Goal: Book appointment/travel/reservation

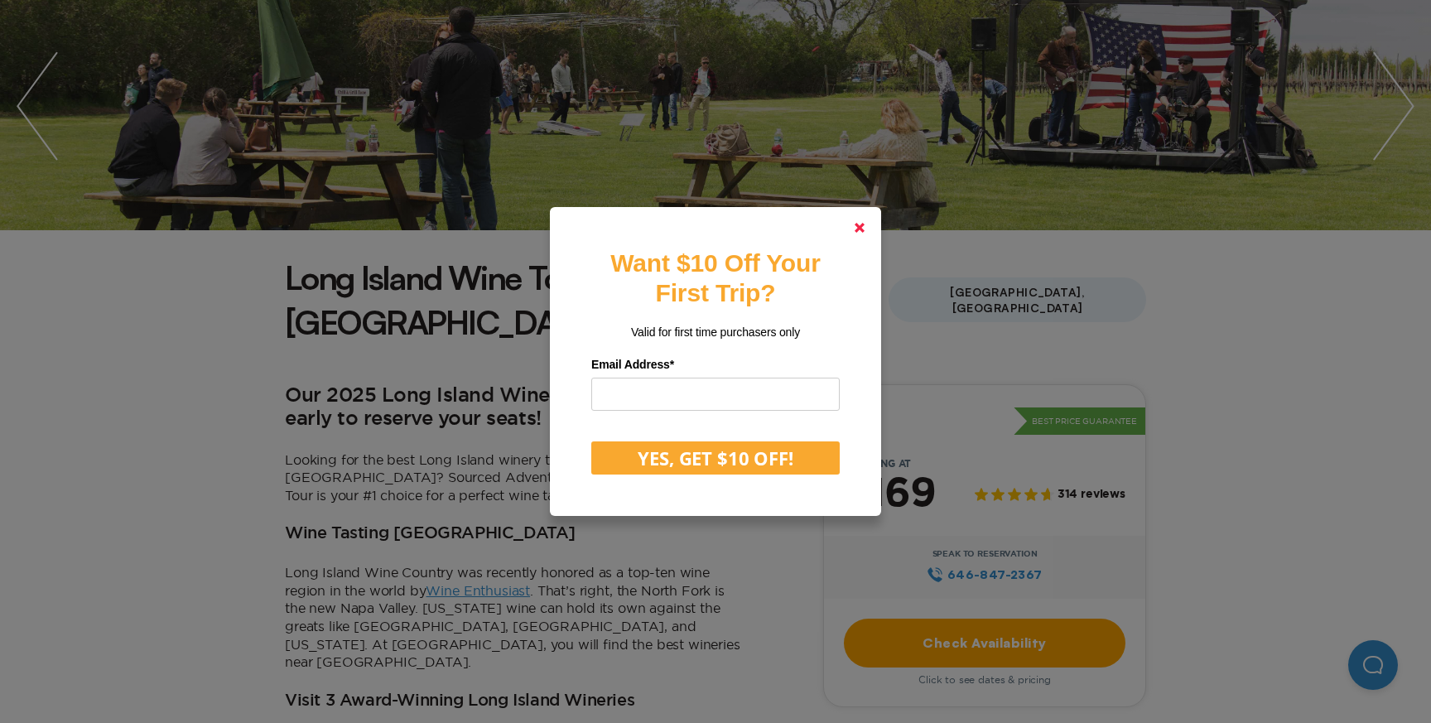
click at [855, 232] on icon at bounding box center [860, 228] width 10 height 10
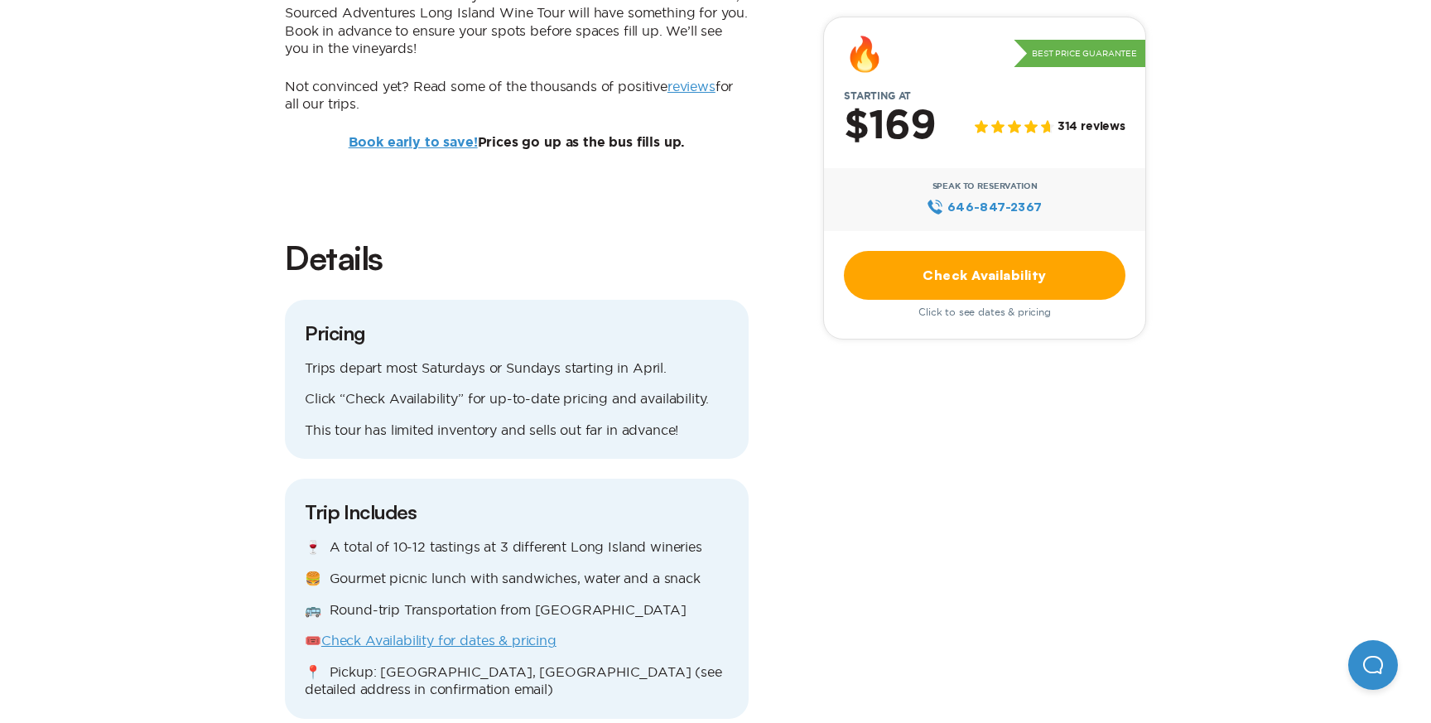
scroll to position [1302, 0]
click at [449, 630] on link "Check Availability for dates & pricing" at bounding box center [438, 637] width 235 height 15
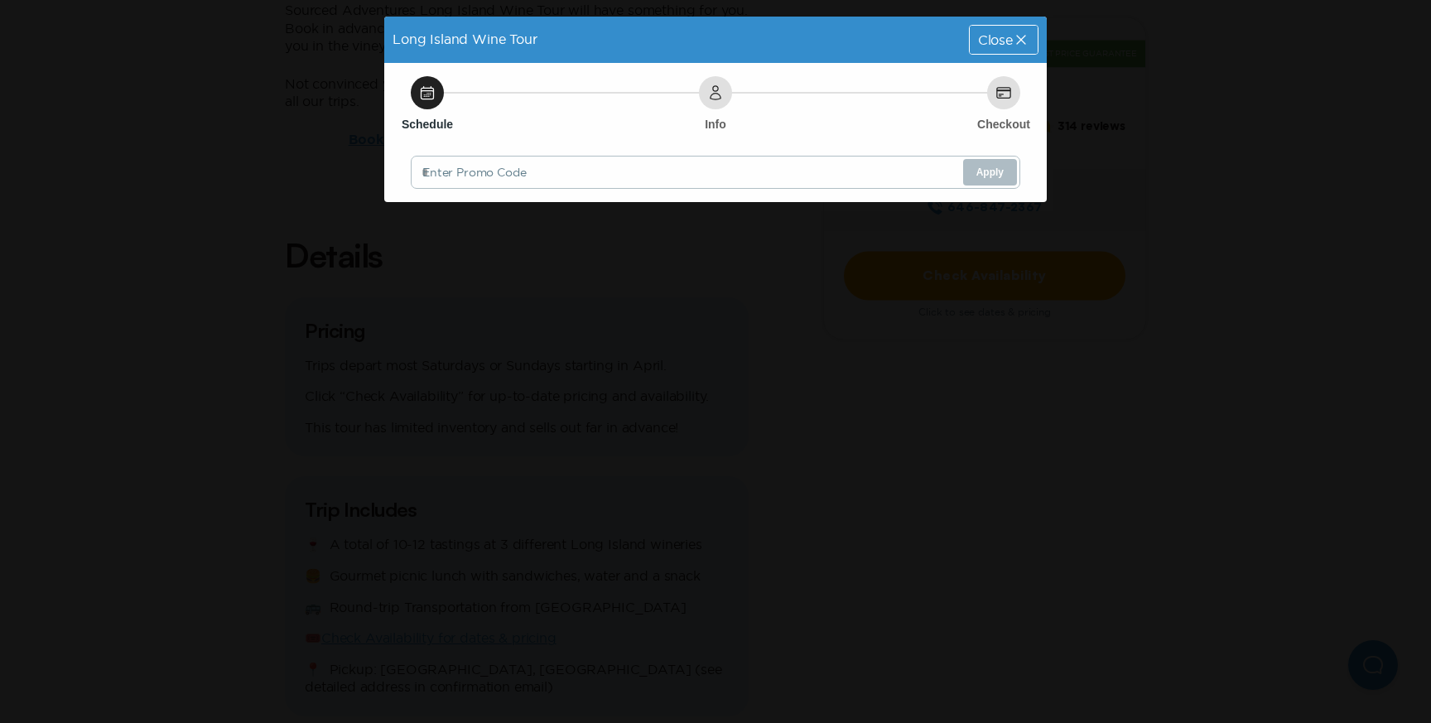
scroll to position [0, 0]
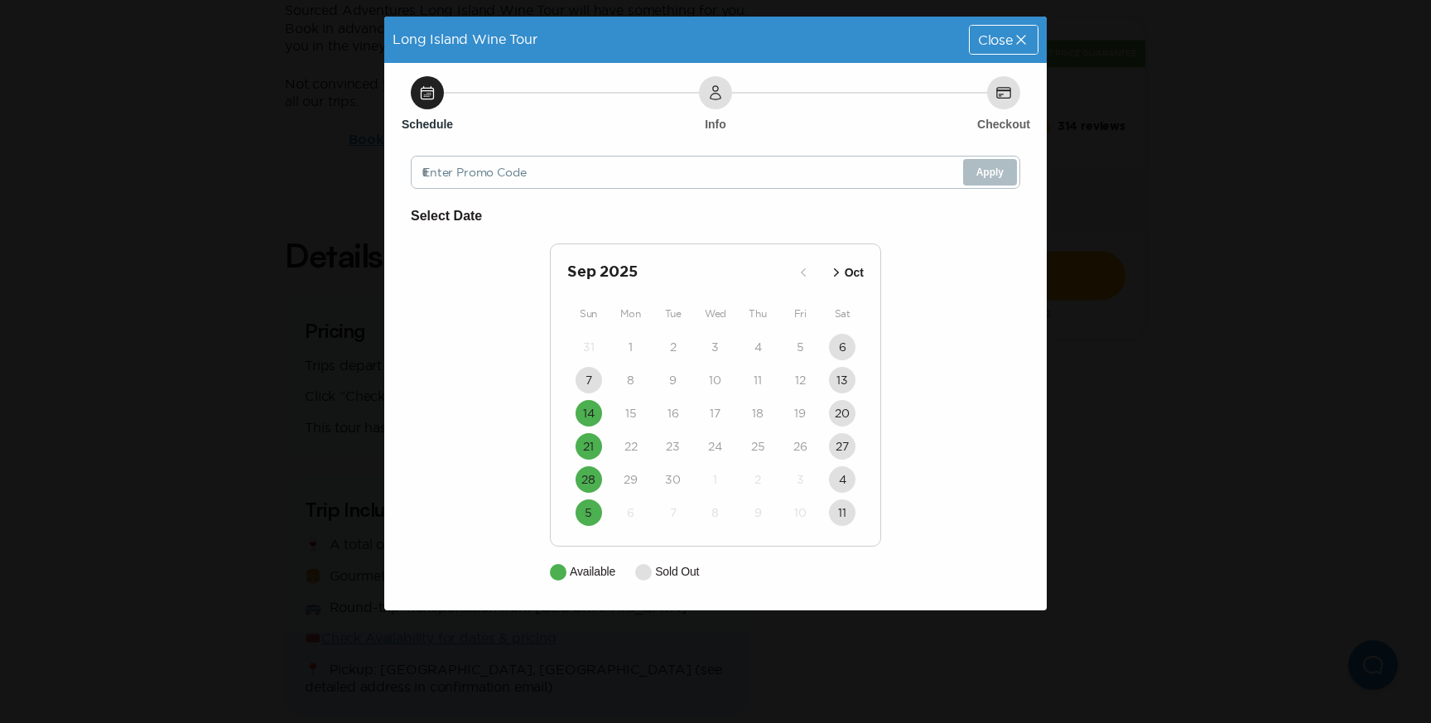
click at [838, 277] on icon "button" at bounding box center [836, 272] width 17 height 17
click at [801, 271] on icon "button" at bounding box center [801, 272] width 17 height 17
click at [834, 272] on icon "button" at bounding box center [836, 272] width 17 height 17
click at [589, 385] on time "5" at bounding box center [588, 380] width 7 height 17
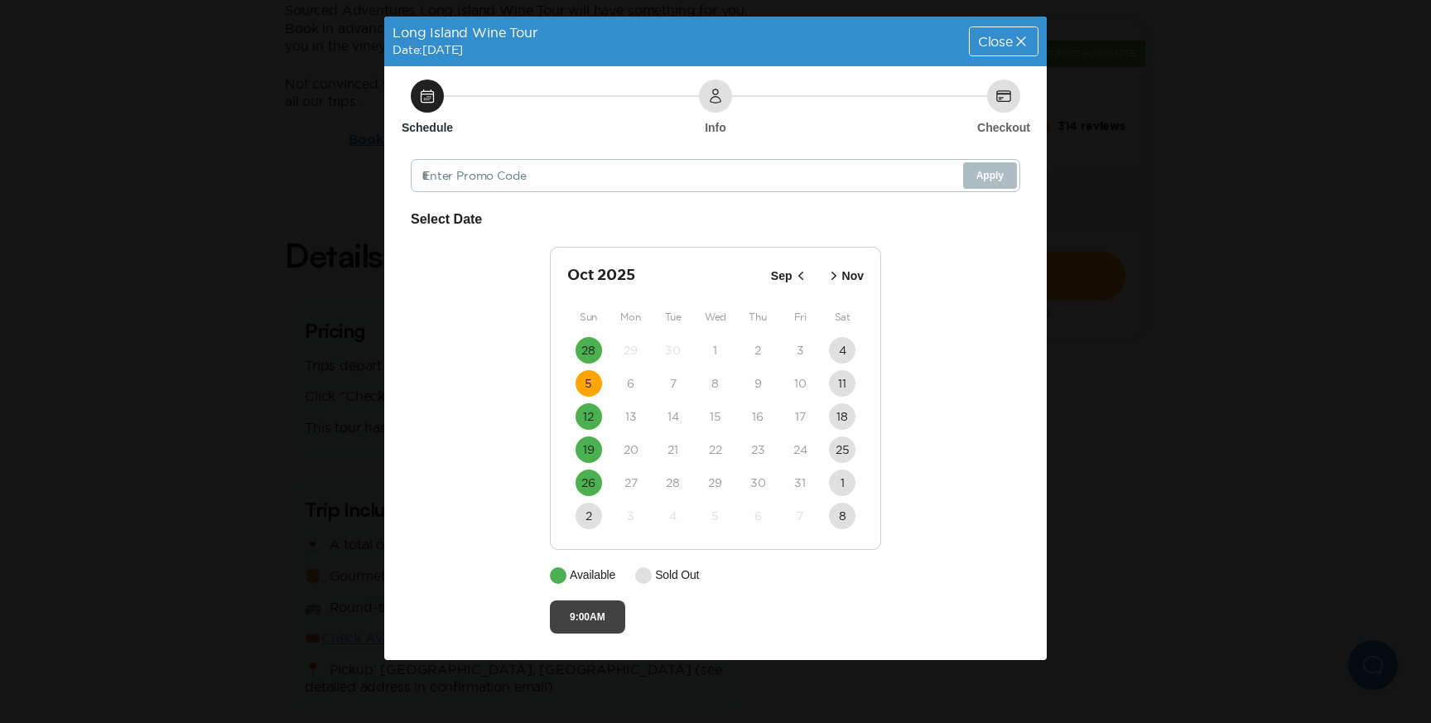
click at [573, 611] on button "9:00AM" at bounding box center [587, 616] width 75 height 33
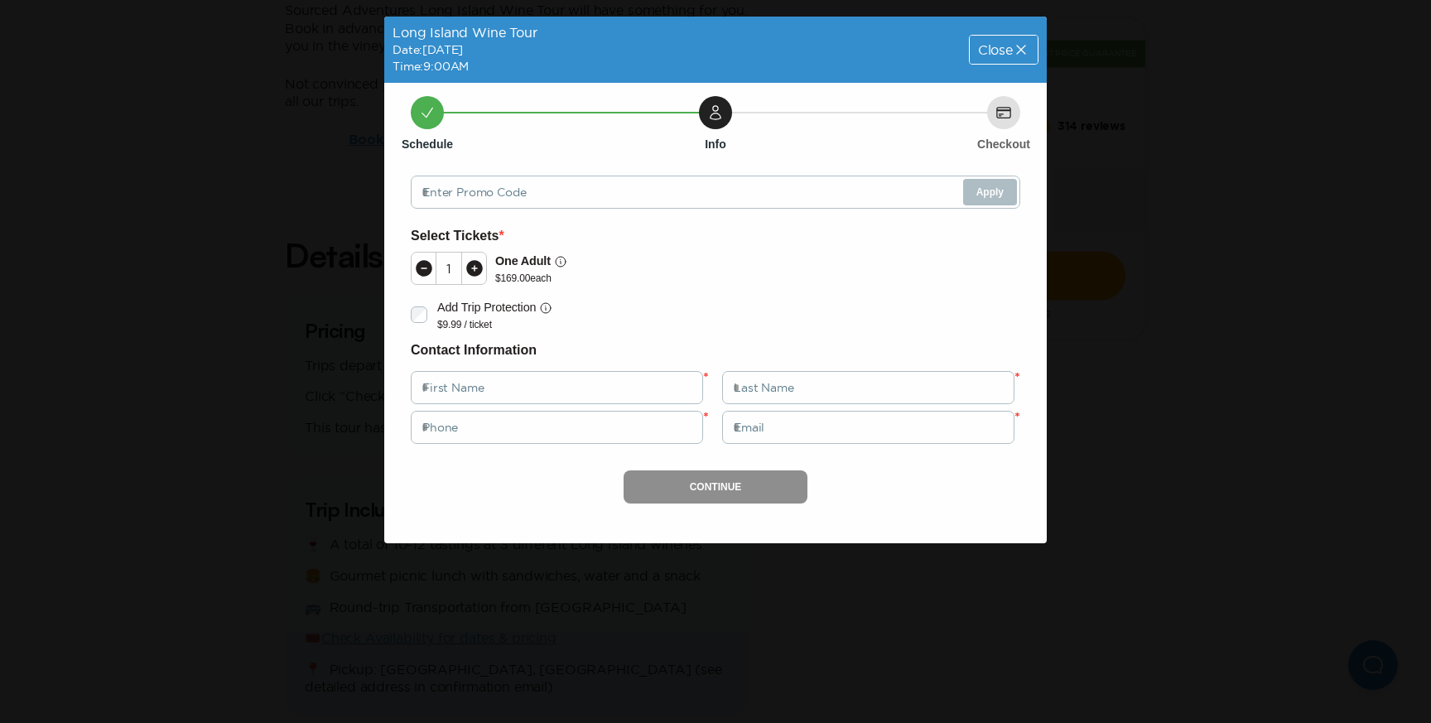
click at [469, 273] on icon at bounding box center [474, 268] width 17 height 17
click at [322, 415] on div "Long Island Wine Tour Date: [DATE] Time: 9:00AM Close Schedule Info Checkout En…" at bounding box center [715, 361] width 1431 height 723
click at [997, 41] on div "Close" at bounding box center [1004, 50] width 68 height 28
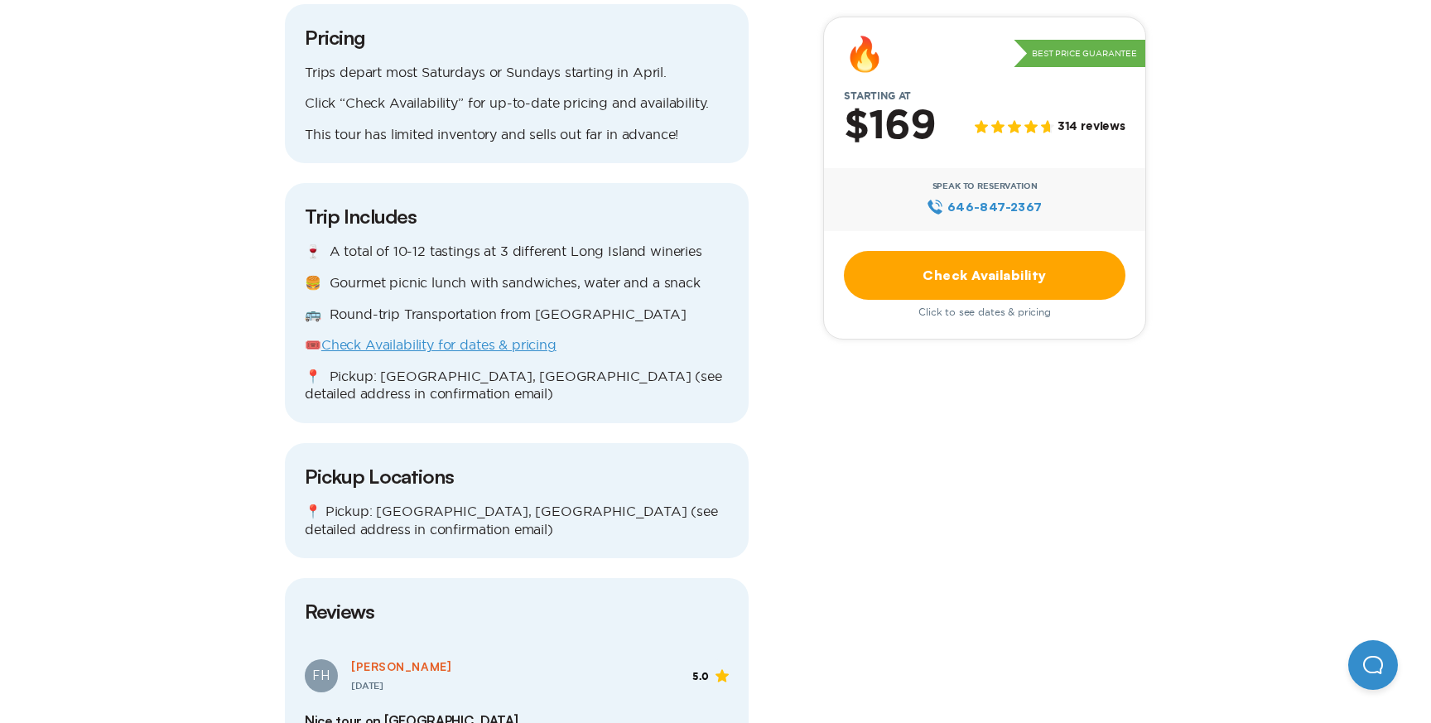
scroll to position [1579, 0]
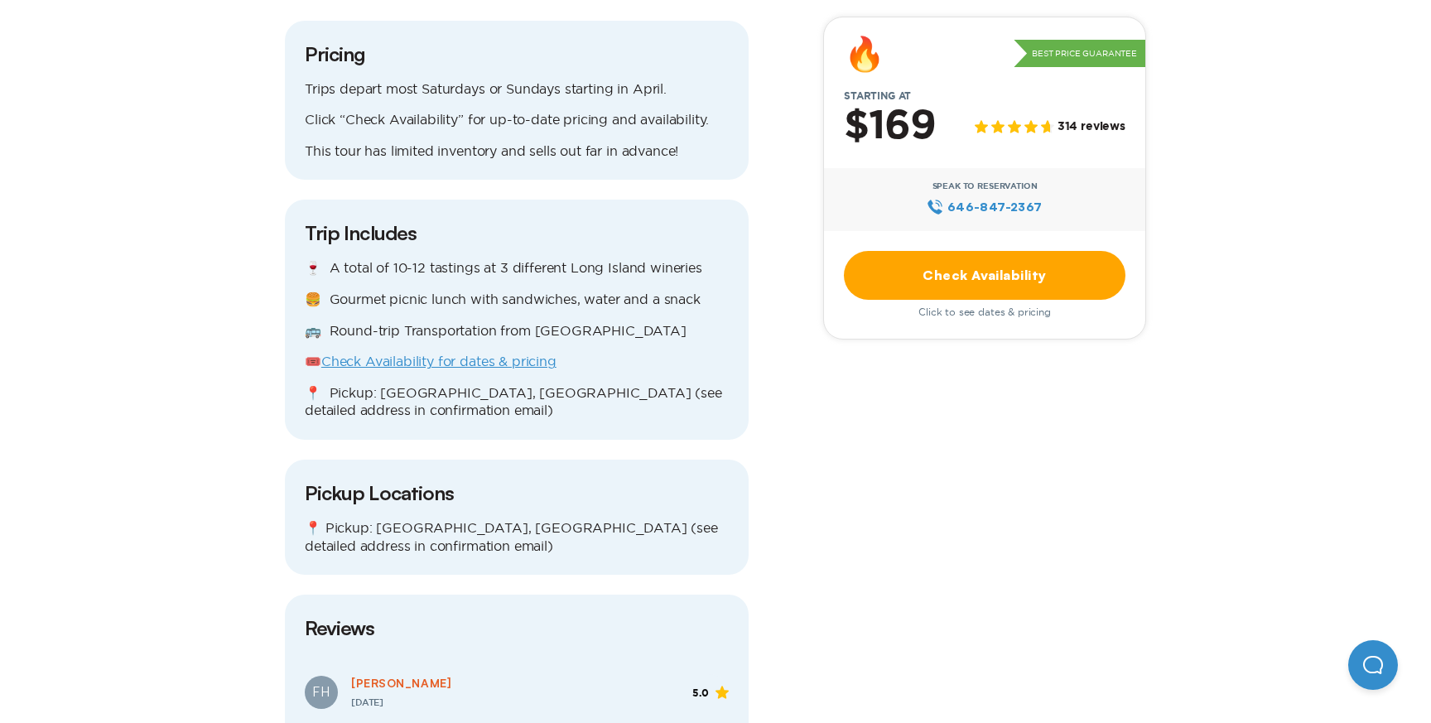
click at [1097, 126] on span "314 reviews" at bounding box center [1092, 128] width 68 height 14
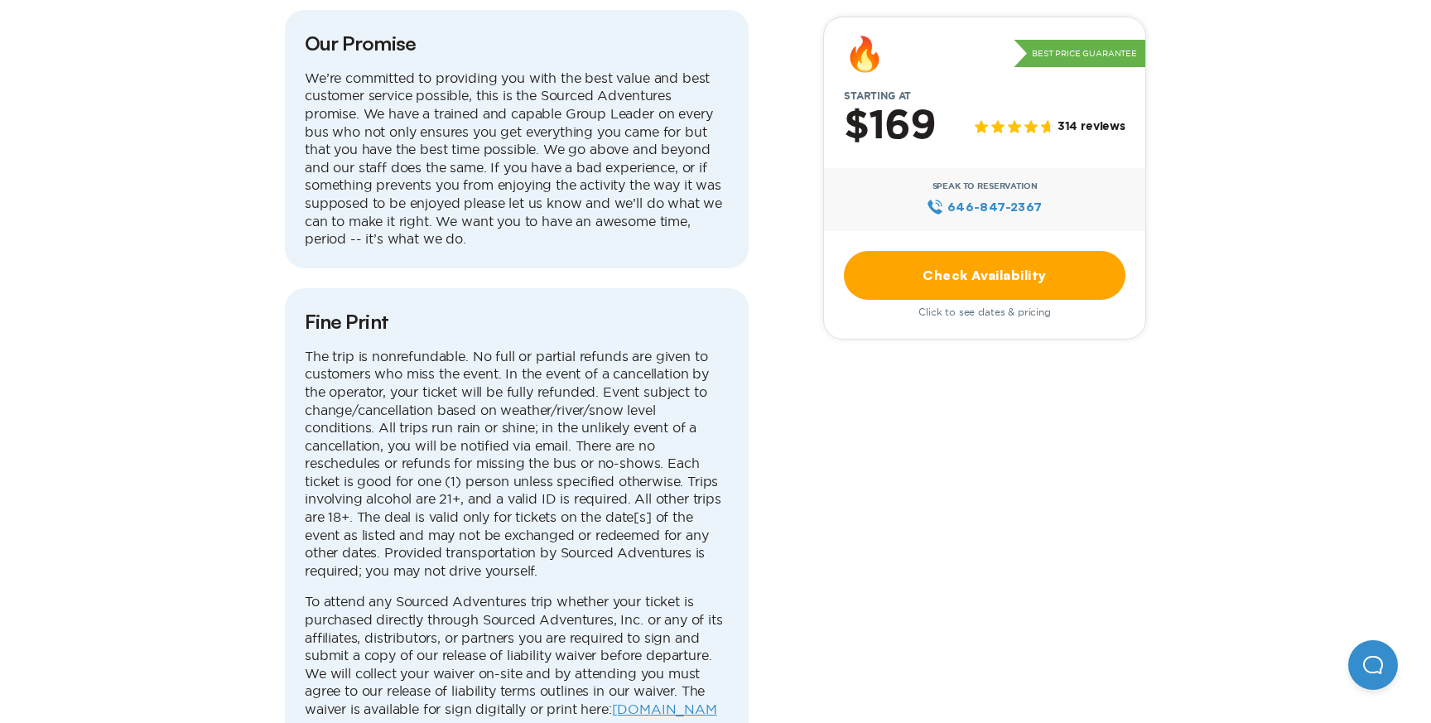
scroll to position [5093, 0]
